Goal: Task Accomplishment & Management: Manage account settings

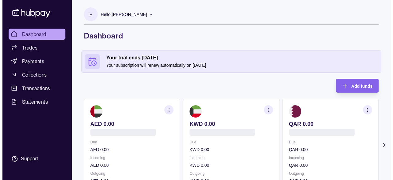
scroll to position [52, 0]
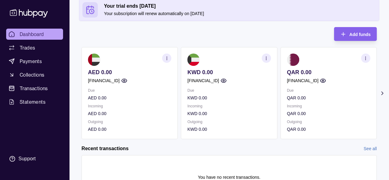
click at [383, 90] on icon at bounding box center [382, 93] width 6 height 6
click at [382, 93] on icon at bounding box center [382, 93] width 2 height 3
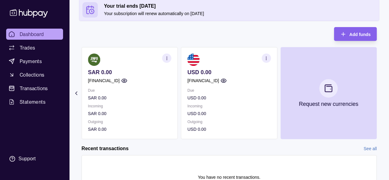
click at [226, 80] on icon "button" at bounding box center [223, 80] width 6 height 6
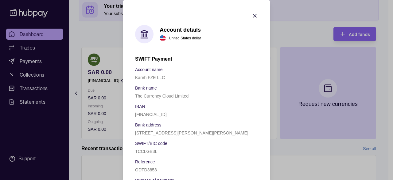
scroll to position [23, 0]
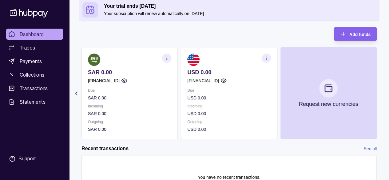
click at [76, 92] on icon at bounding box center [76, 93] width 2 height 3
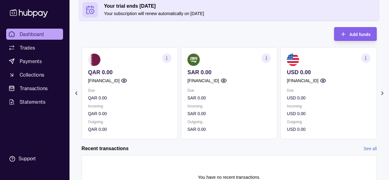
click at [151, 79] on div "[FINANCIAL_ID]" at bounding box center [129, 80] width 83 height 7
click at [125, 80] on circle "button" at bounding box center [124, 81] width 2 height 2
click at [75, 94] on icon at bounding box center [76, 93] width 6 height 6
click at [383, 96] on icon at bounding box center [382, 93] width 6 height 6
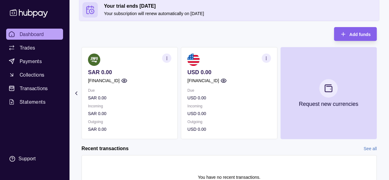
click at [75, 91] on icon at bounding box center [76, 93] width 6 height 6
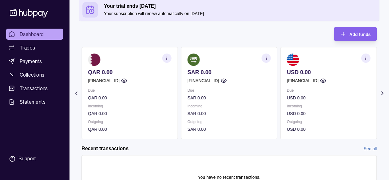
click at [75, 91] on icon at bounding box center [76, 93] width 6 height 6
click at [184, 15] on p "Your subscription will renew automatically on 07 Sep 2025" at bounding box center [240, 13] width 272 height 7
click at [238, 167] on section "You have no recent transactions." at bounding box center [229, 176] width 282 height 31
click at [267, 59] on icon "button" at bounding box center [266, 58] width 5 height 5
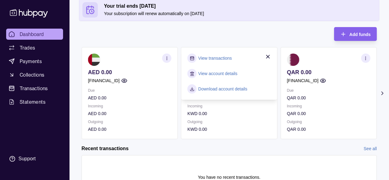
click at [217, 90] on link "Download account details" at bounding box center [222, 88] width 49 height 7
click at [363, 58] on icon "button" at bounding box center [365, 58] width 5 height 5
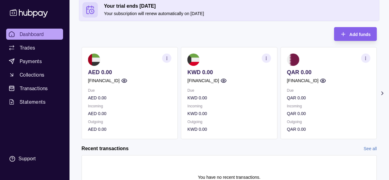
click at [363, 60] on section "button" at bounding box center [365, 57] width 9 height 9
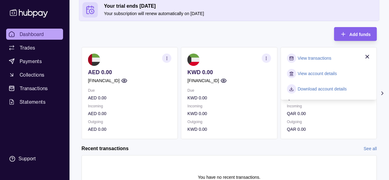
click at [306, 87] on link "Download account details" at bounding box center [321, 88] width 49 height 7
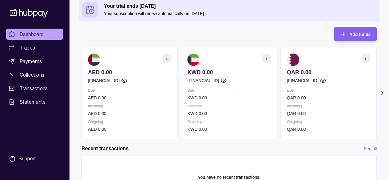
scroll to position [0, 0]
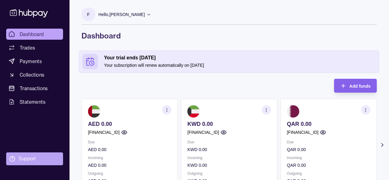
click at [28, 160] on div "Support" at bounding box center [26, 158] width 17 height 7
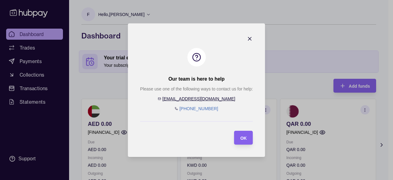
click at [197, 107] on link "[PHONE_NUMBER]" at bounding box center [198, 108] width 39 height 5
click at [250, 40] on icon "button" at bounding box center [250, 39] width 6 height 6
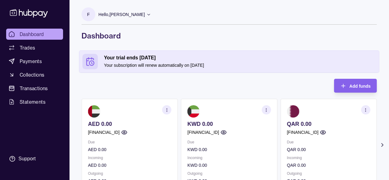
click at [127, 22] on div "F Hello, Frederic Al Kareh" at bounding box center [115, 15] width 69 height 17
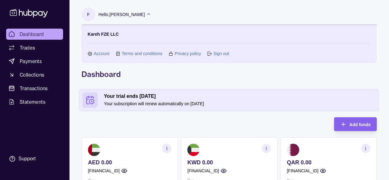
click at [136, 53] on link "Terms and conditions" at bounding box center [142, 53] width 41 height 7
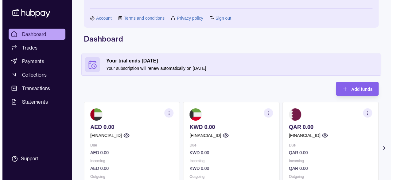
scroll to position [35, 0]
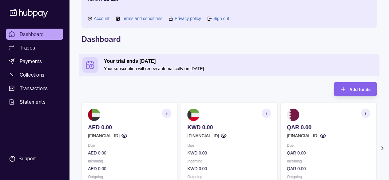
click at [381, 148] on icon at bounding box center [382, 148] width 6 height 6
click at [364, 115] on icon "button" at bounding box center [365, 113] width 5 height 5
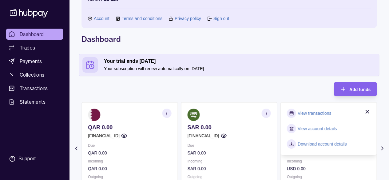
click at [310, 126] on link "View account details" at bounding box center [316, 128] width 39 height 7
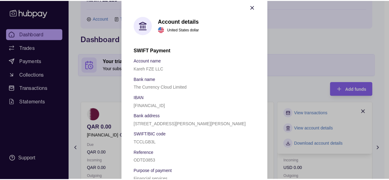
scroll to position [0, 0]
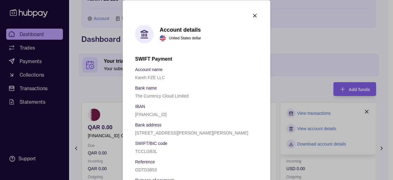
click at [252, 16] on icon "button" at bounding box center [255, 15] width 6 height 6
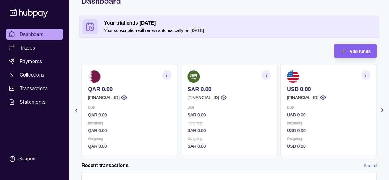
scroll to position [6, 0]
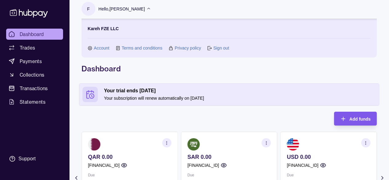
click at [373, 118] on section "Add funds" at bounding box center [355, 119] width 43 height 14
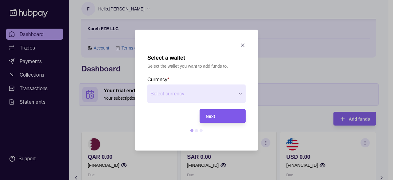
click at [207, 117] on span "Next" at bounding box center [210, 116] width 9 height 5
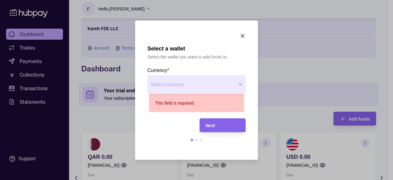
click at [240, 33] on icon "button" at bounding box center [243, 36] width 6 height 6
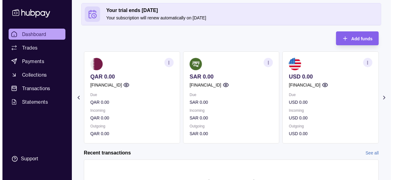
scroll to position [128, 0]
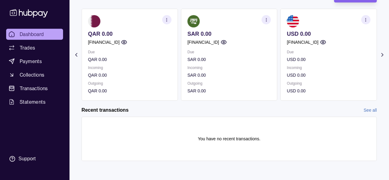
click at [383, 53] on icon at bounding box center [382, 55] width 6 height 6
click at [382, 53] on section "Add funds AED 0.00 [FINANCIAL_ID] Due AED 0.00 Incoming AED 0.00 Outgoing AED 0…" at bounding box center [228, 81] width 319 height 184
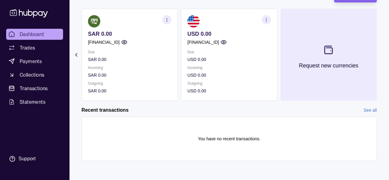
click at [328, 66] on p "Request new currencies" at bounding box center [328, 65] width 59 height 7
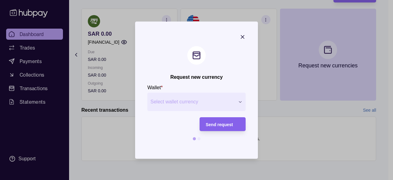
click at [170, 179] on div "Request new currency Wallet * Select wallet currency *** *** *** *** *** *** **…" at bounding box center [194, 180] width 389 height 0
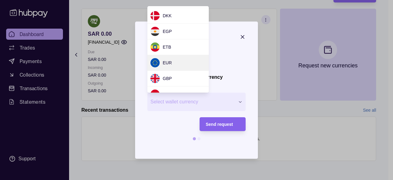
scroll to position [154, 0]
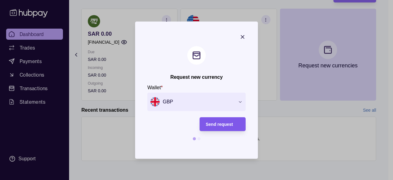
click at [215, 121] on div "Send request" at bounding box center [223, 123] width 34 height 7
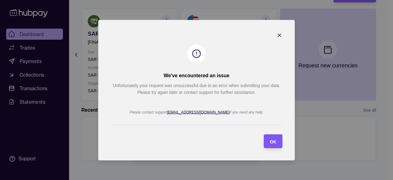
click at [276, 143] on span "OK" at bounding box center [273, 141] width 6 height 5
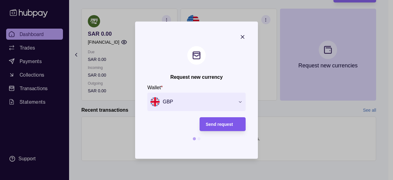
click at [230, 124] on span "Send request" at bounding box center [219, 124] width 27 height 5
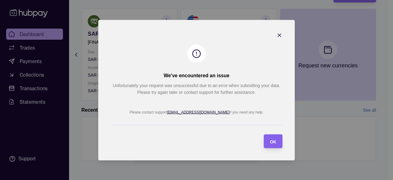
click at [269, 132] on section "We've encountered an issue Unfortunately your request was unsuccessful due to a…" at bounding box center [196, 90] width 197 height 140
click at [270, 142] on span "OK" at bounding box center [273, 141] width 6 height 5
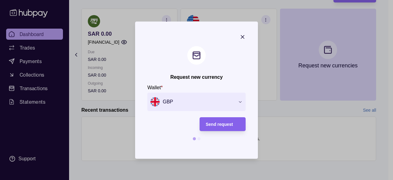
click at [246, 36] on section "Request new currency Wallet * GBP *** *** *** *** *** *** *** *** *** *** *** *…" at bounding box center [196, 90] width 123 height 137
click at [244, 36] on icon "button" at bounding box center [243, 37] width 6 height 6
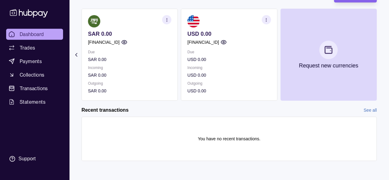
click at [74, 54] on icon at bounding box center [76, 55] width 6 height 6
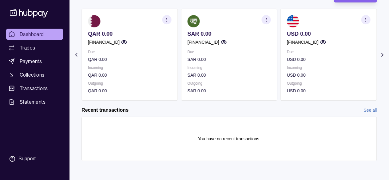
click at [74, 54] on icon at bounding box center [76, 55] width 6 height 6
click at [74, 54] on section "Add funds AED 0.00 [FINANCIAL_ID] Due AED 0.00 Incoming AED 0.00 Outgoing AED 0…" at bounding box center [228, 81] width 319 height 184
click at [382, 54] on icon at bounding box center [382, 54] width 2 height 3
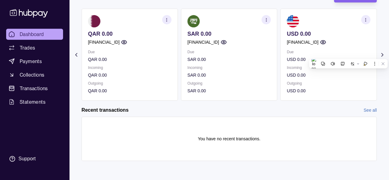
click at [287, 107] on div "Recent transactions See all" at bounding box center [228, 110] width 295 height 7
click at [326, 39] on icon "button" at bounding box center [322, 42] width 6 height 6
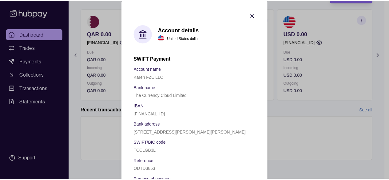
scroll to position [23, 0]
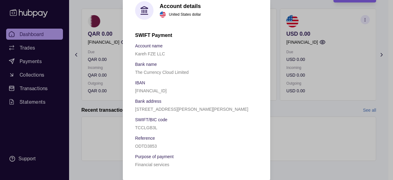
click at [157, 147] on div "ODTD3853" at bounding box center [196, 145] width 123 height 7
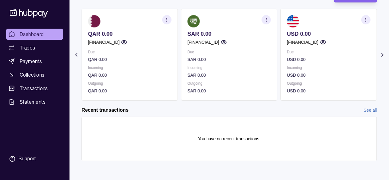
scroll to position [0, 0]
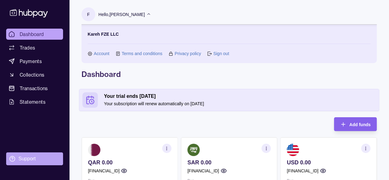
click at [38, 153] on section "Support" at bounding box center [34, 158] width 57 height 13
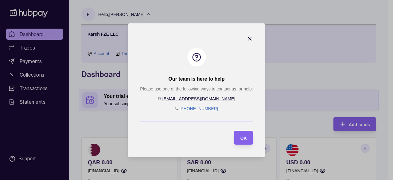
drag, startPoint x: 357, startPoint y: 42, endPoint x: 321, endPoint y: 51, distance: 36.8
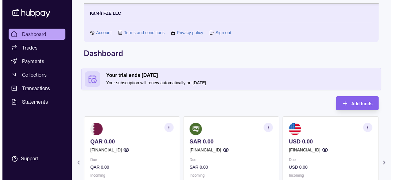
scroll to position [31, 0]
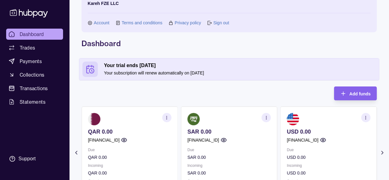
click at [264, 114] on section "button" at bounding box center [265, 117] width 9 height 9
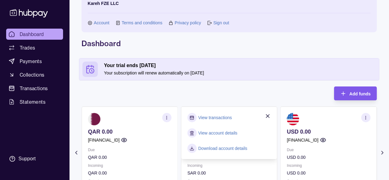
click at [343, 91] on icon "button" at bounding box center [343, 93] width 6 height 6
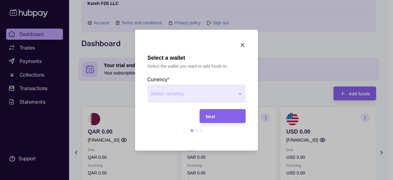
click at [243, 45] on icon "button" at bounding box center [243, 45] width 6 height 6
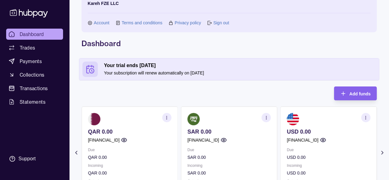
click at [127, 138] on icon "button" at bounding box center [123, 140] width 5 height 4
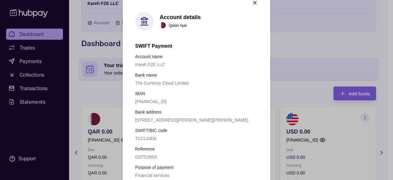
scroll to position [23, 0]
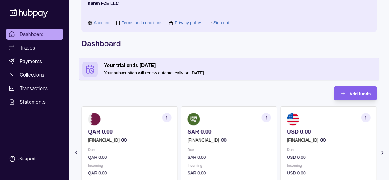
click at [267, 114] on section "button" at bounding box center [265, 117] width 9 height 9
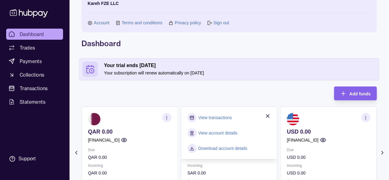
click at [216, 135] on link "View account details" at bounding box center [217, 132] width 39 height 7
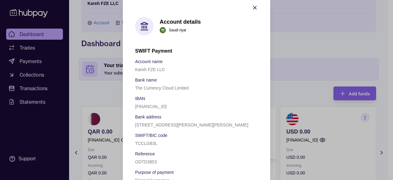
scroll to position [0, 0]
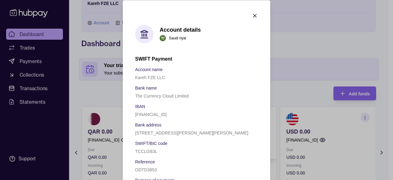
click at [252, 19] on div at bounding box center [255, 16] width 6 height 8
click at [246, 14] on section "Account details Saudi riyal SWIFT Payment Account name Kareh FZE LLC Bank name …" at bounding box center [196, 101] width 147 height 203
click at [252, 19] on div at bounding box center [255, 16] width 6 height 8
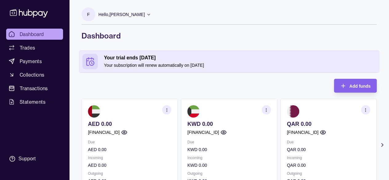
click at [364, 112] on icon "button" at bounding box center [365, 110] width 5 height 5
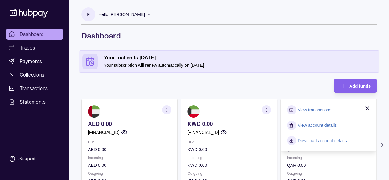
click at [323, 126] on link "View account details" at bounding box center [316, 125] width 39 height 7
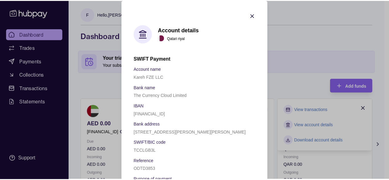
scroll to position [23, 0]
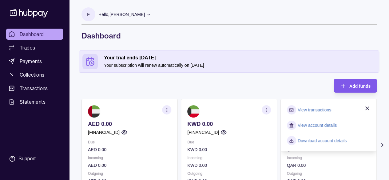
click at [357, 92] on div "Add funds" at bounding box center [351, 86] width 40 height 14
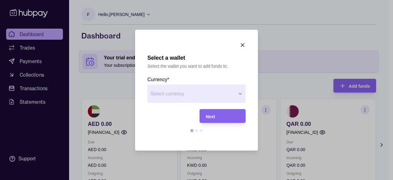
click at [218, 121] on div "Next" at bounding box center [218, 116] width 43 height 14
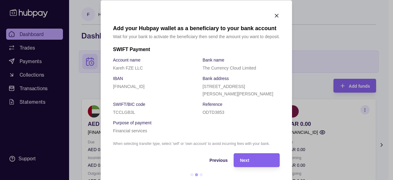
click at [268, 12] on section "Add your Hubpay wallet as a beneficiary to your bank account Wait for your bank…" at bounding box center [196, 97] width 191 height 194
drag, startPoint x: 268, startPoint y: 20, endPoint x: 272, endPoint y: 18, distance: 4.2
click at [270, 20] on section "Add your Hubpay wallet as a beneficiary to your bank account Wait for your bank…" at bounding box center [196, 97] width 191 height 194
click at [275, 13] on icon "button" at bounding box center [277, 15] width 6 height 6
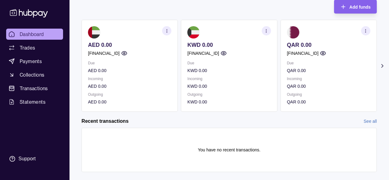
scroll to position [90, 0]
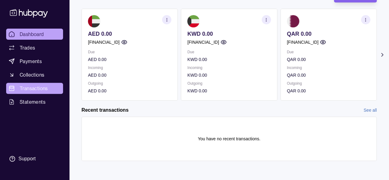
click at [39, 86] on span "Transactions" at bounding box center [34, 87] width 28 height 7
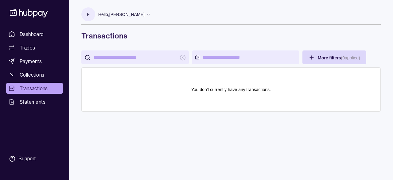
click at [29, 92] on span "Transactions" at bounding box center [34, 87] width 28 height 7
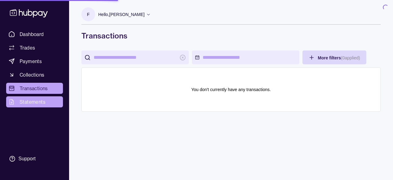
click at [37, 107] on link "Statements" at bounding box center [34, 101] width 57 height 11
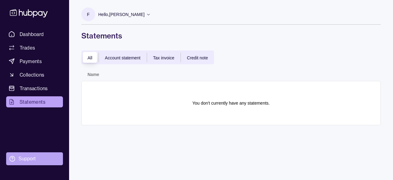
click at [35, 159] on div "Support" at bounding box center [26, 158] width 17 height 7
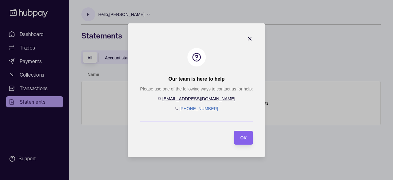
click at [253, 38] on section "Our team is here to help Please use one of the following ways to contact us for…" at bounding box center [196, 89] width 137 height 133
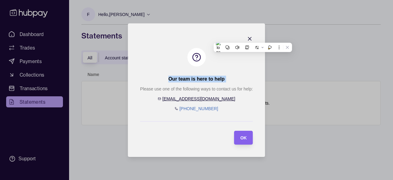
click at [250, 38] on icon "button" at bounding box center [250, 38] width 3 height 3
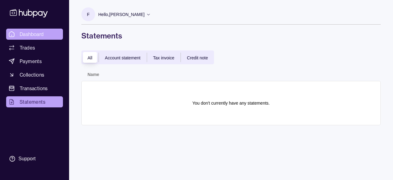
click at [15, 30] on link "Dashboard" at bounding box center [34, 34] width 57 height 11
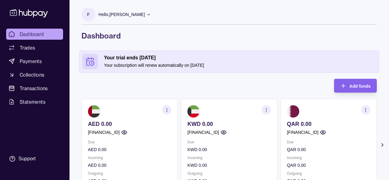
click at [363, 92] on div "Add funds AED 0.00 [FINANCIAL_ID] Due AED 0.00 Incoming AED 0.00 Outgoing AED 0…" at bounding box center [228, 135] width 295 height 112
click at [378, 140] on section "Add funds AED 0.00 [FINANCIAL_ID] Due AED 0.00 Incoming AED 0.00 Outgoing AED 0…" at bounding box center [228, 171] width 319 height 184
click at [380, 142] on icon at bounding box center [382, 145] width 6 height 6
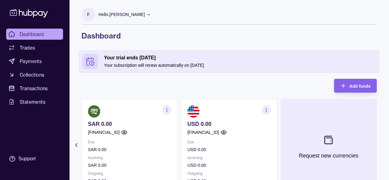
click at [331, 142] on icon at bounding box center [328, 140] width 10 height 10
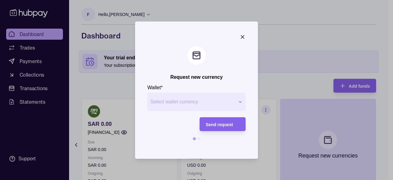
click at [208, 101] on span "Select wallet currency" at bounding box center [193, 101] width 84 height 7
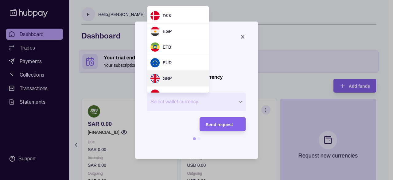
scroll to position [154, 0]
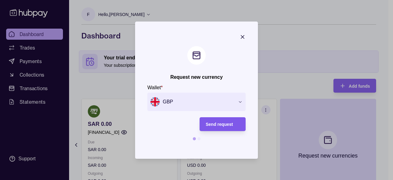
click at [206, 120] on div "Send request" at bounding box center [223, 123] width 34 height 7
